Goal: Task Accomplishment & Management: Use online tool/utility

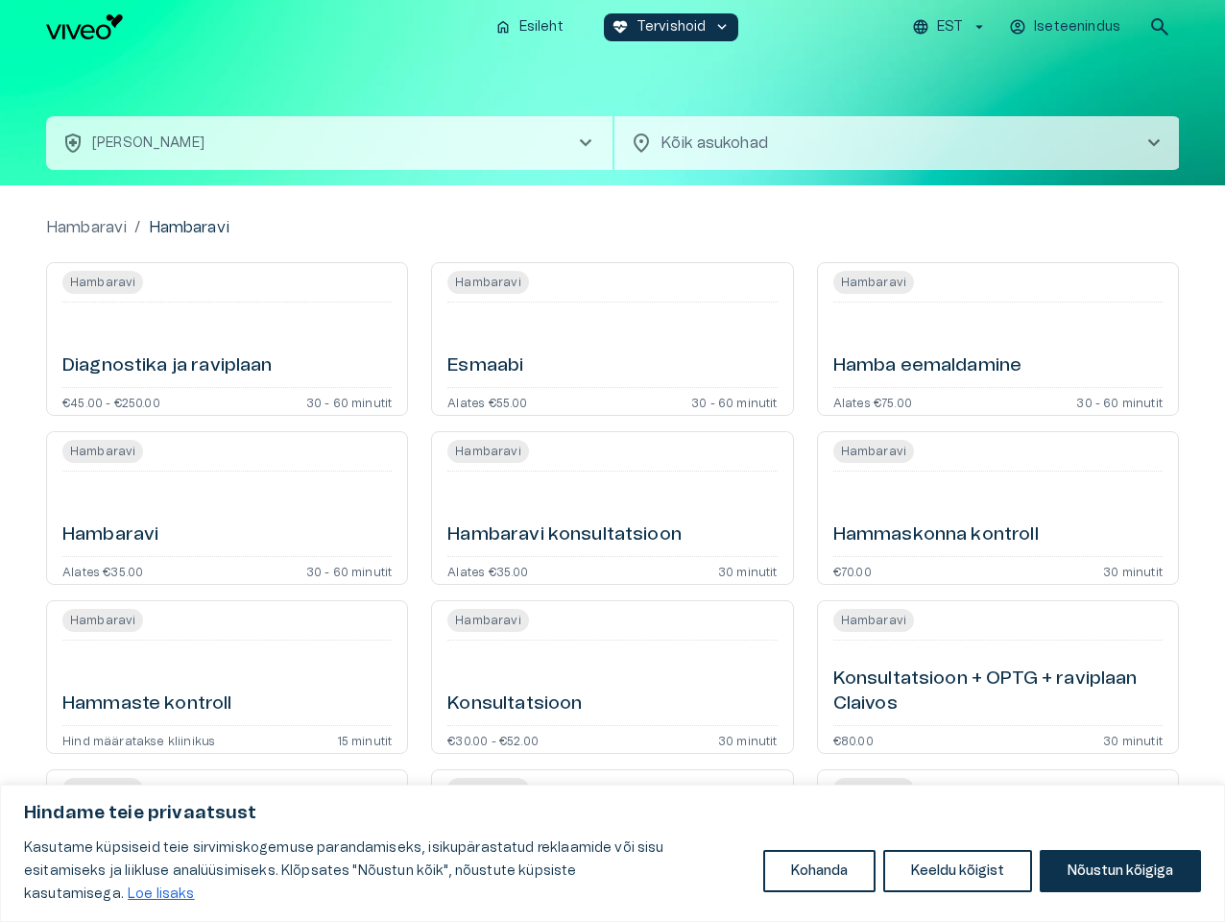
click at [819, 882] on button "Kohanda" at bounding box center [819, 871] width 112 height 42
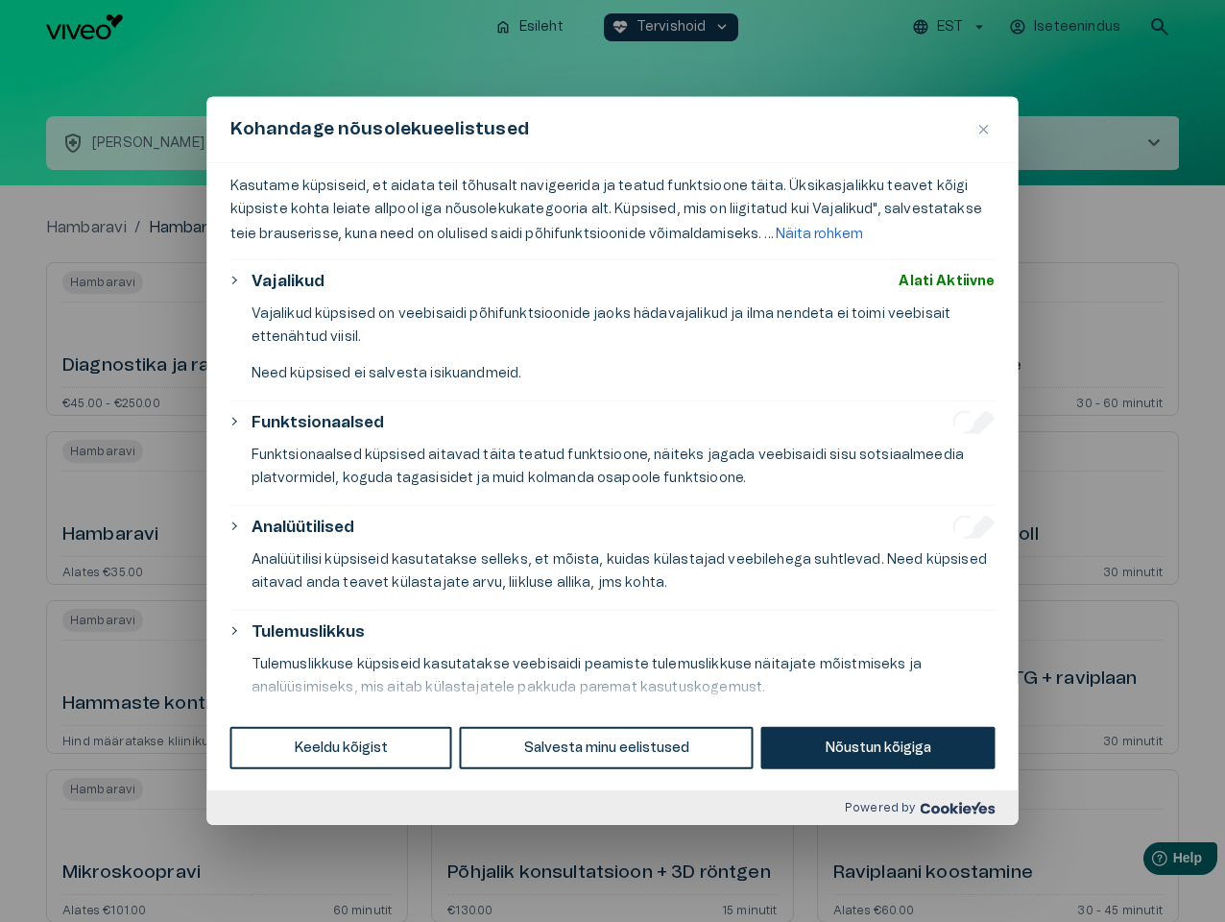
click at [958, 882] on div at bounding box center [612, 461] width 1225 height 922
click at [1120, 882] on div at bounding box center [612, 461] width 1225 height 922
click at [953, 27] on div at bounding box center [612, 461] width 1225 height 922
click at [1067, 27] on div at bounding box center [612, 461] width 1225 height 922
click at [1160, 27] on div at bounding box center [612, 461] width 1225 height 922
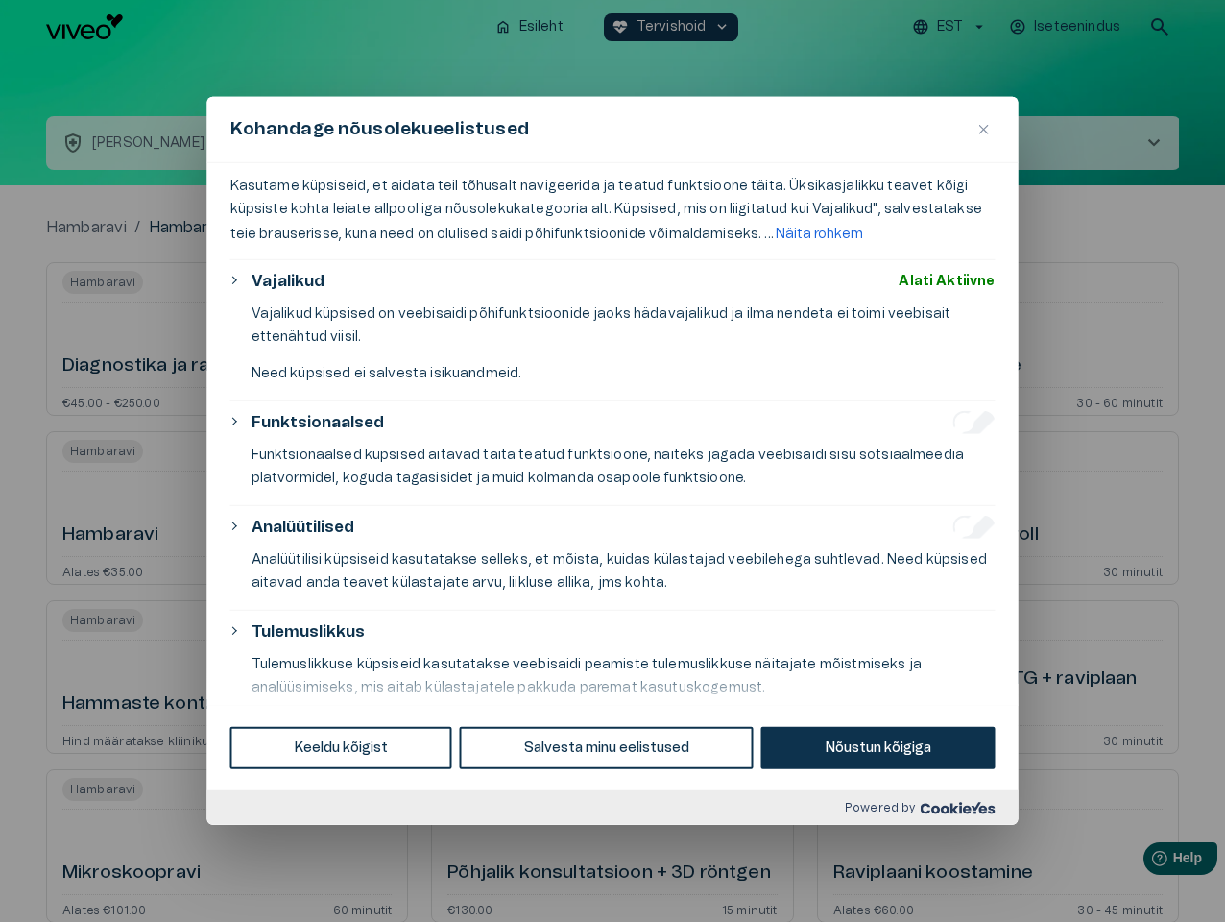
click at [613, 119] on div "Kohandage nõusolekueelistused" at bounding box center [612, 130] width 811 height 66
click at [329, 143] on div "Kohandage nõusolekueelistused" at bounding box center [612, 130] width 811 height 66
click at [898, 143] on div "Kohandage nõusolekueelistused" at bounding box center [612, 130] width 811 height 66
click at [227, 339] on div "Kasutame küpsiseid, et aidata teil tõhusalt navigeerida ja teatud funktsioone t…" at bounding box center [612, 434] width 811 height 542
